Goal: Task Accomplishment & Management: Manage account settings

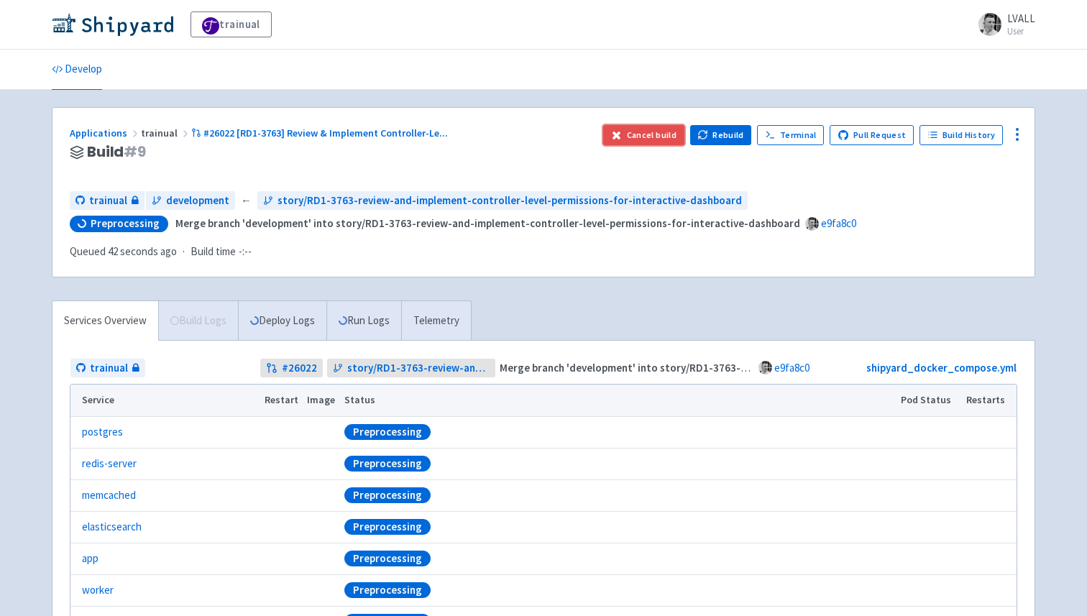
click at [650, 128] on button "Cancel build" at bounding box center [643, 135] width 81 height 20
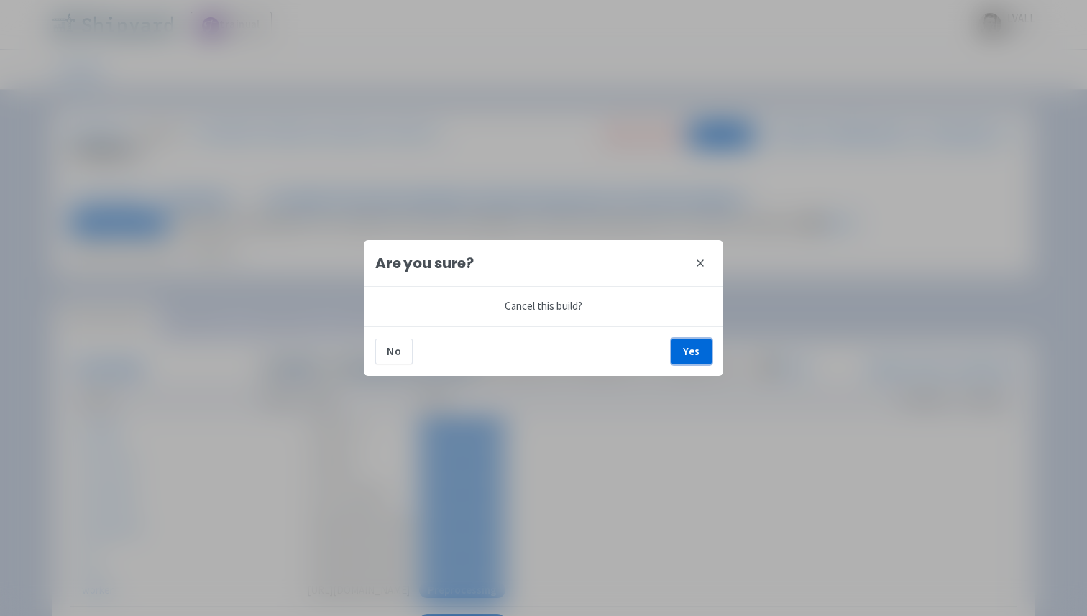
click at [692, 347] on button "Yes" at bounding box center [692, 352] width 40 height 26
